Goal: Information Seeking & Learning: Learn about a topic

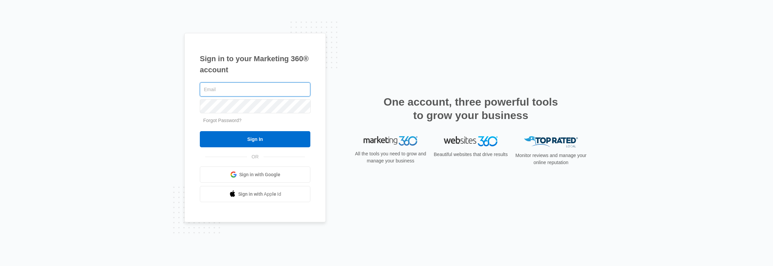
type input "[PERSON_NAME][EMAIL_ADDRESS][PERSON_NAME][DOMAIN_NAME]"
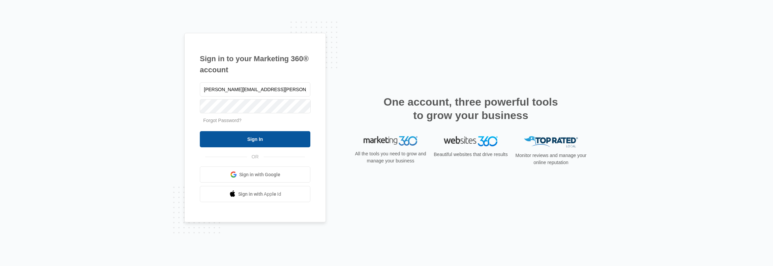
click at [242, 140] on input "Sign In" at bounding box center [255, 139] width 110 height 16
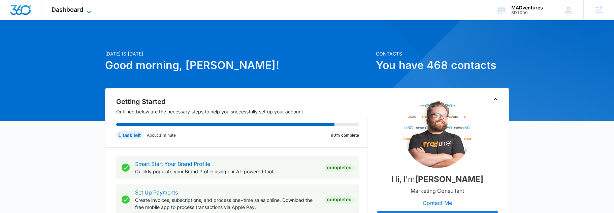
click at [85, 11] on icon at bounding box center [89, 12] width 8 height 8
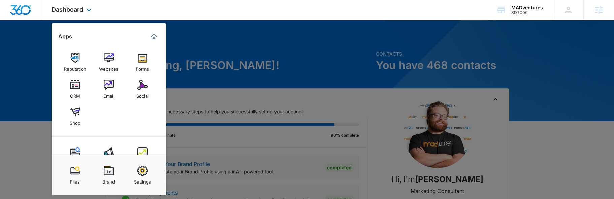
scroll to position [22, 0]
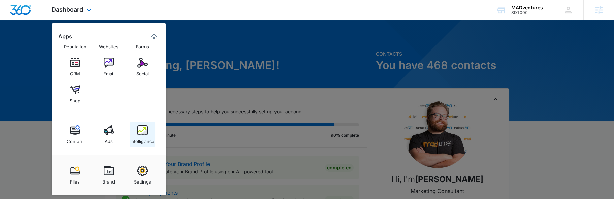
click at [139, 132] on img at bounding box center [142, 130] width 10 height 10
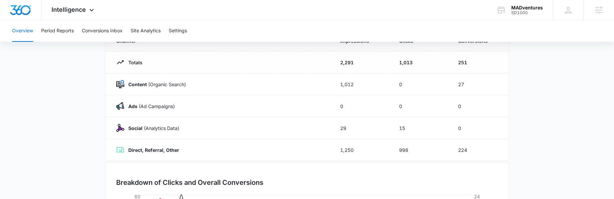
scroll to position [72, 0]
drag, startPoint x: 131, startPoint y: 84, endPoint x: 189, endPoint y: 84, distance: 57.9
click at [189, 84] on div "Content (Organic Search)" at bounding box center [220, 84] width 208 height 8
drag, startPoint x: 125, startPoint y: 104, endPoint x: 186, endPoint y: 107, distance: 60.7
click at [186, 107] on div "Ads ([PERSON_NAME])" at bounding box center [220, 106] width 208 height 8
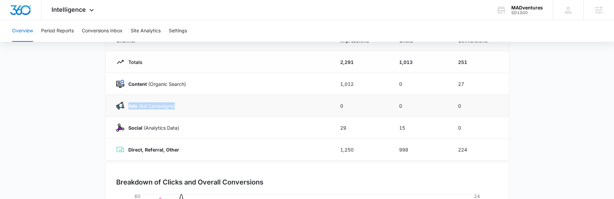
click at [186, 107] on div "Ads ([PERSON_NAME])" at bounding box center [220, 106] width 208 height 8
drag, startPoint x: 128, startPoint y: 125, endPoint x: 240, endPoint y: 133, distance: 111.8
click at [239, 133] on td "Social (Analytics Data)" at bounding box center [218, 128] width 227 height 22
click at [343, 130] on td "29" at bounding box center [361, 128] width 59 height 22
drag, startPoint x: 332, startPoint y: 128, endPoint x: 489, endPoint y: 131, distance: 157.0
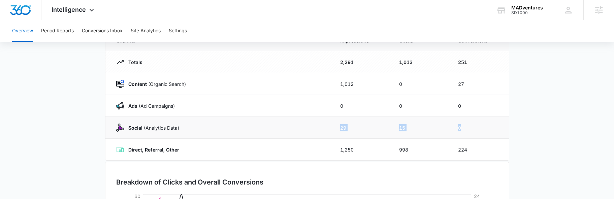
click at [489, 131] on tr "Social (Analytics Data) 29 15 0" at bounding box center [307, 128] width 404 height 22
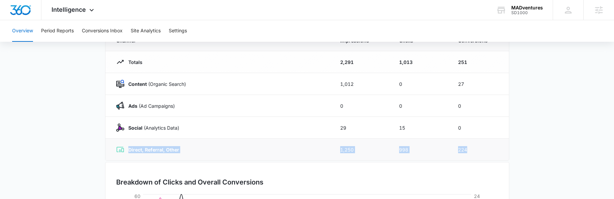
drag, startPoint x: 129, startPoint y: 150, endPoint x: 495, endPoint y: 156, distance: 365.9
click at [495, 156] on tr "Direct, Referral, Other 1,250 998 224" at bounding box center [307, 150] width 404 height 22
click at [480, 156] on td "224" at bounding box center [479, 150] width 59 height 22
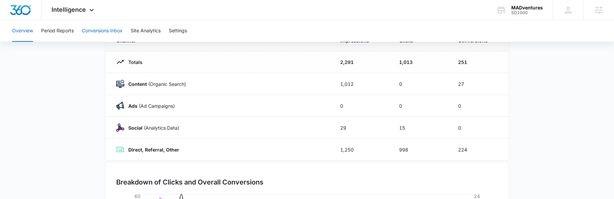
click at [94, 32] on button "Conversions Inbox" at bounding box center [102, 31] width 41 height 22
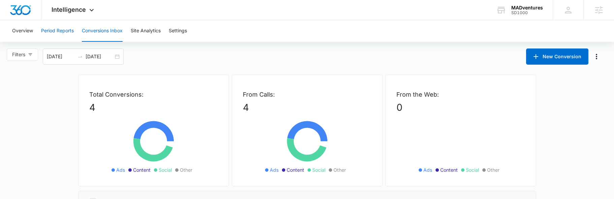
click at [49, 29] on button "Period Reports" at bounding box center [57, 31] width 33 height 22
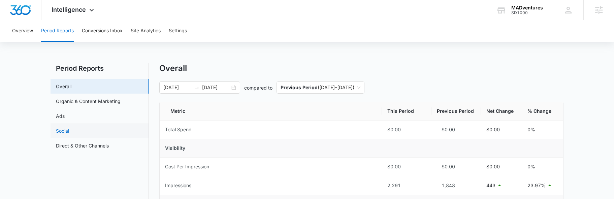
click at [64, 128] on link "Social" at bounding box center [62, 130] width 13 height 7
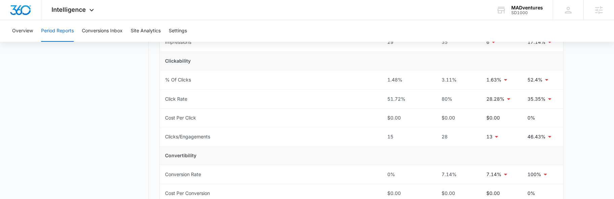
scroll to position [144, 0]
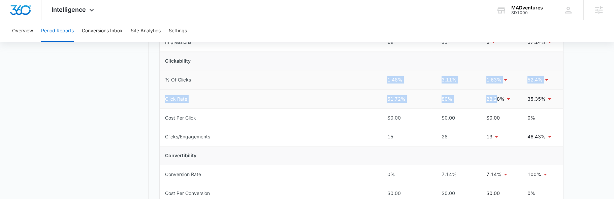
drag, startPoint x: 229, startPoint y: 79, endPoint x: 496, endPoint y: 100, distance: 268.3
click at [496, 100] on tbody "Total Spend $0.00 $0.00 $0.00 0% Visibility Cost Per Impression $0.00 $0.00 $0.…" at bounding box center [362, 145] width 404 height 337
click at [380, 106] on td "Click Rate" at bounding box center [271, 99] width 222 height 19
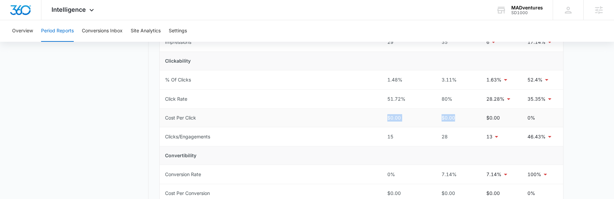
drag, startPoint x: 350, startPoint y: 119, endPoint x: 470, endPoint y: 118, distance: 120.3
click at [468, 118] on tr "Cost Per Click $0.00 $0.00 $0.00 0%" at bounding box center [362, 118] width 404 height 19
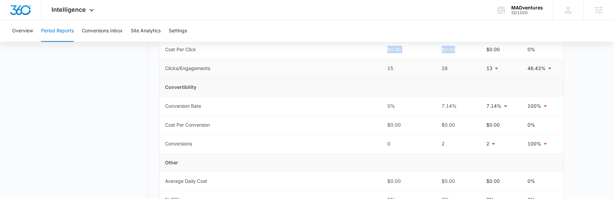
scroll to position [216, 0]
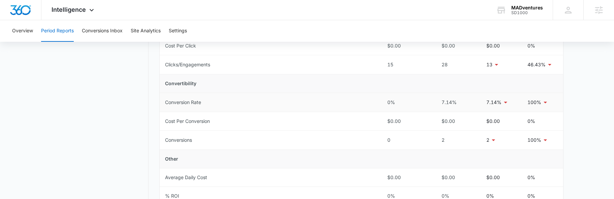
click at [354, 100] on td "Conversion Rate" at bounding box center [271, 102] width 222 height 19
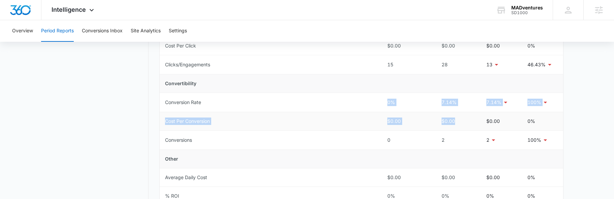
drag, startPoint x: 346, startPoint y: 102, endPoint x: 465, endPoint y: 124, distance: 120.9
click at [465, 124] on tbody "Total Spend $0.00 $0.00 $0.00 0% Visibility Cost Per Impression $0.00 $0.00 $0.…" at bounding box center [362, 73] width 404 height 337
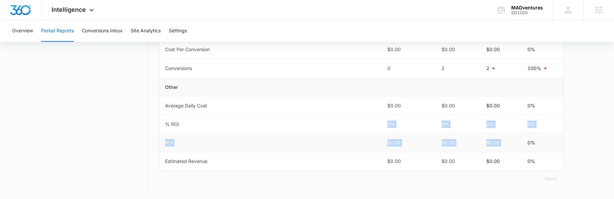
drag, startPoint x: 461, startPoint y: 138, endPoint x: 532, endPoint y: 146, distance: 71.2
click at [532, 146] on tbody "Total Spend $0.00 $0.00 $0.00 0% Visibility Cost Per Impression $0.00 $0.00 $0.…" at bounding box center [362, 1] width 404 height 337
click at [486, 148] on td "$0.00" at bounding box center [501, 143] width 41 height 19
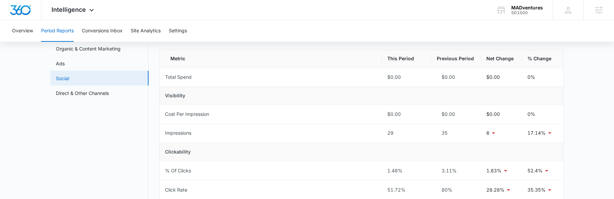
scroll to position [0, 0]
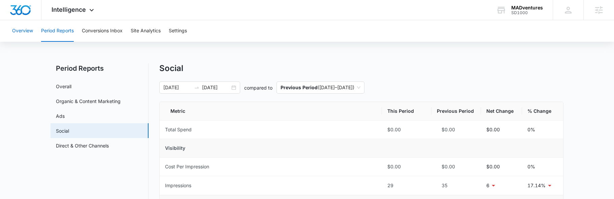
click at [14, 31] on button "Overview" at bounding box center [22, 31] width 21 height 22
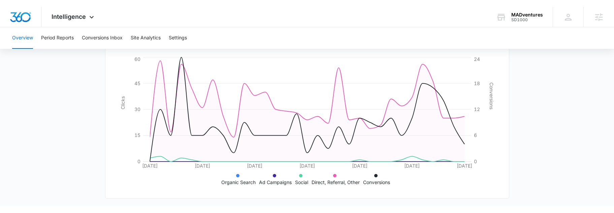
scroll to position [0, 0]
